Goal: Obtain resource: Obtain resource

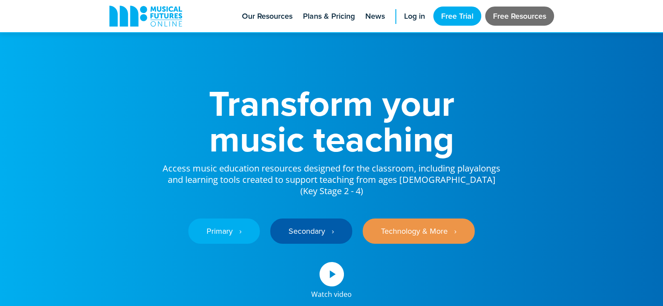
click at [514, 15] on link "Free Resources" at bounding box center [519, 16] width 69 height 19
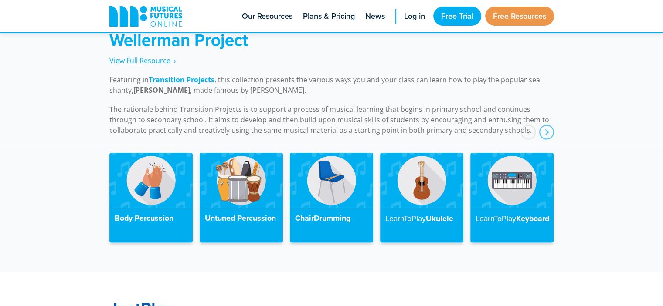
scroll to position [1988, 0]
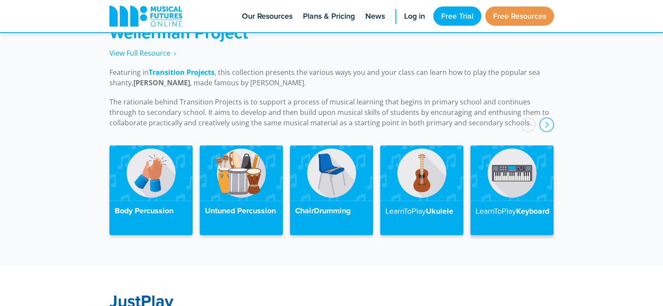
click at [499, 206] on strong "LearnToPlay" at bounding box center [495, 211] width 41 height 11
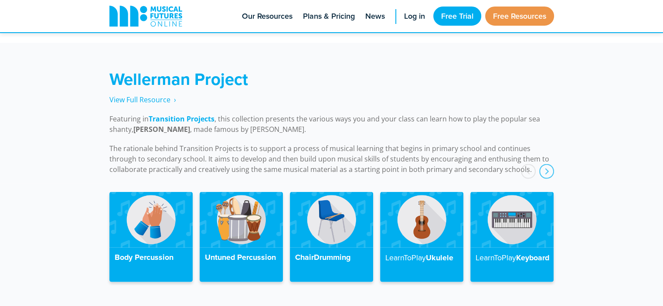
scroll to position [1938, 0]
